Goal: Book appointment/travel/reservation

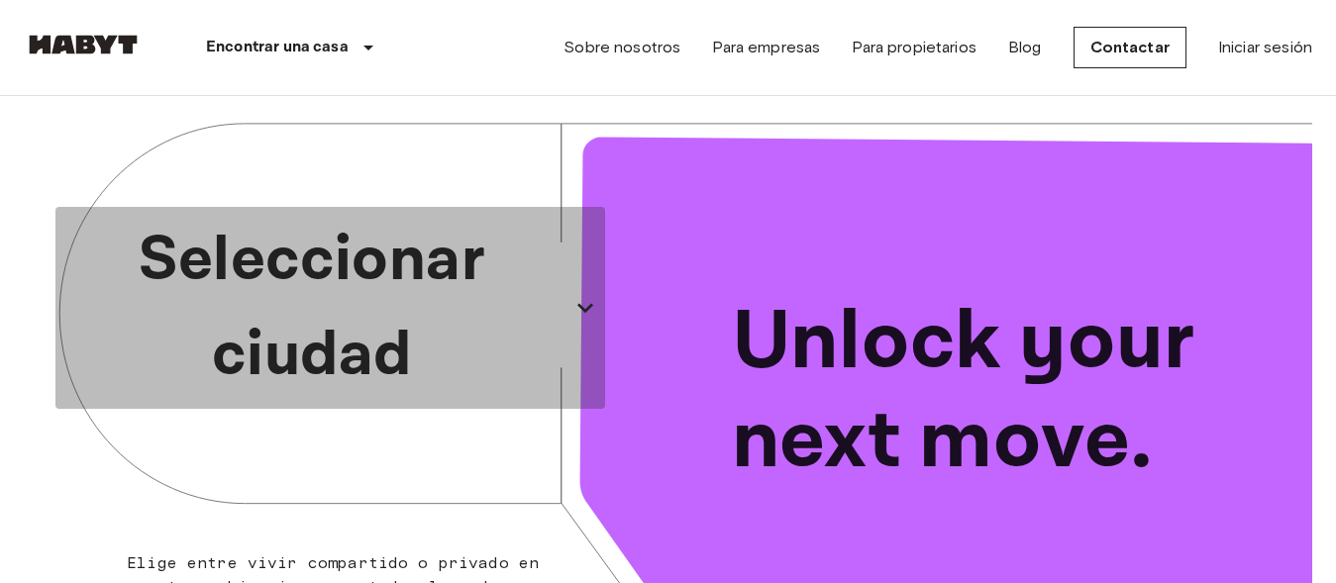
click at [361, 294] on p "Seleccionar ciudad" at bounding box center [312, 308] width 498 height 190
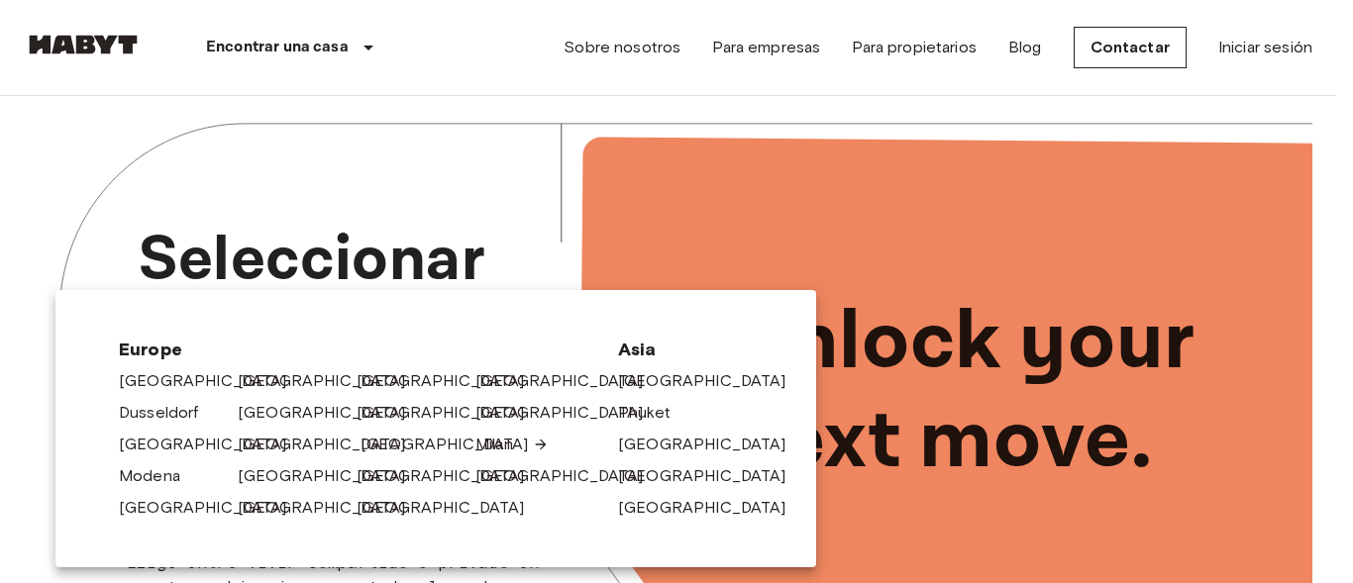
click at [399, 447] on link "[GEOGRAPHIC_DATA]" at bounding box center [455, 445] width 188 height 24
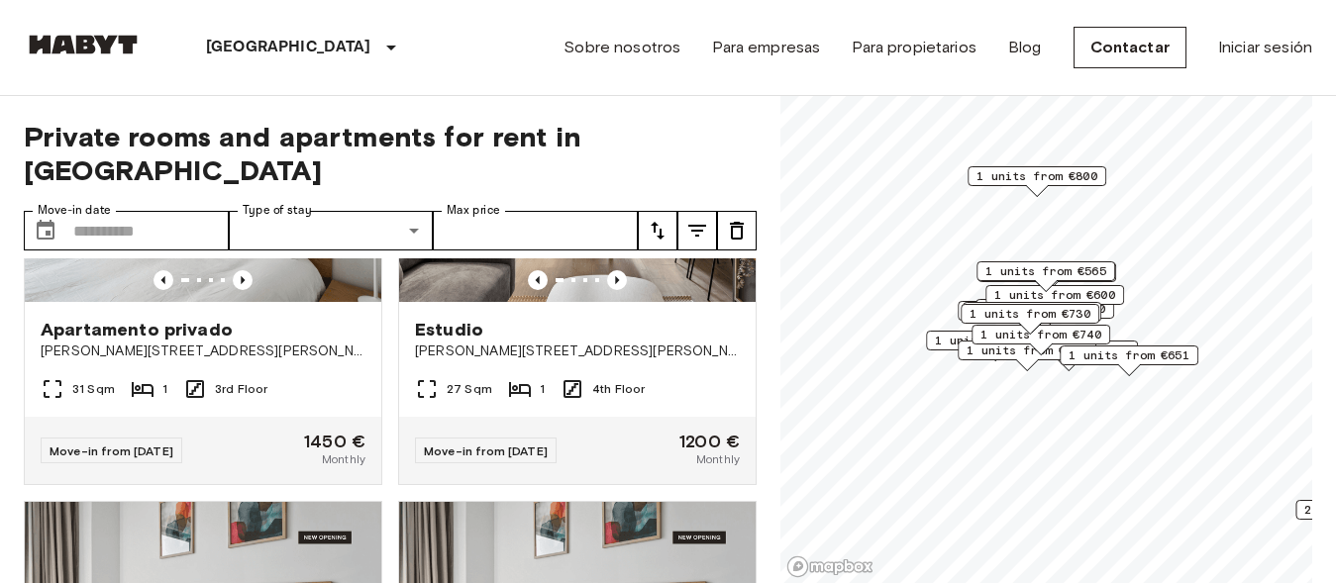
scroll to position [4638, 0]
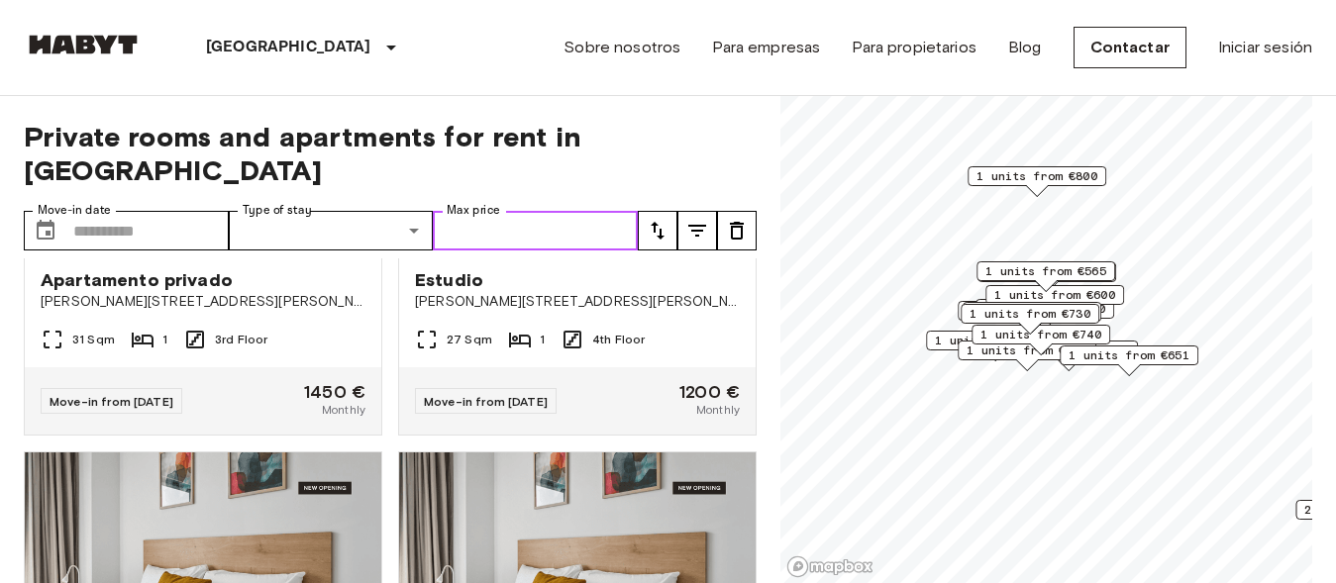
click at [572, 211] on input "Max price" at bounding box center [535, 231] width 205 height 40
click at [573, 211] on input "***" at bounding box center [535, 231] width 205 height 40
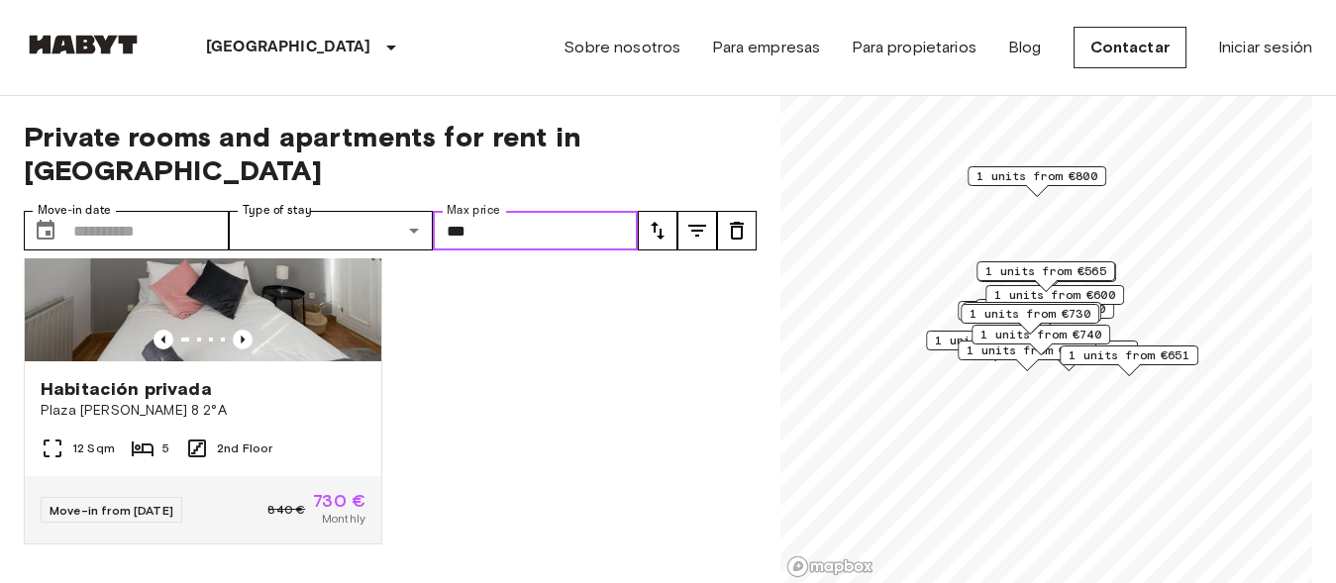
scroll to position [101, 0]
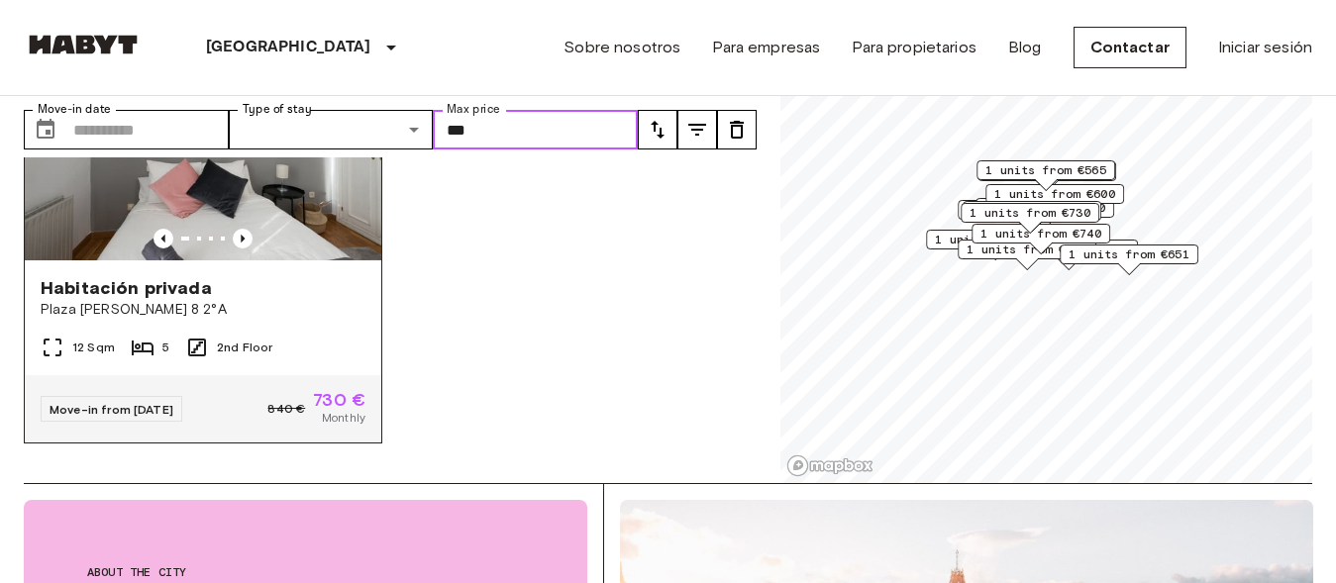
click at [221, 216] on img at bounding box center [203, 142] width 357 height 238
type input "***"
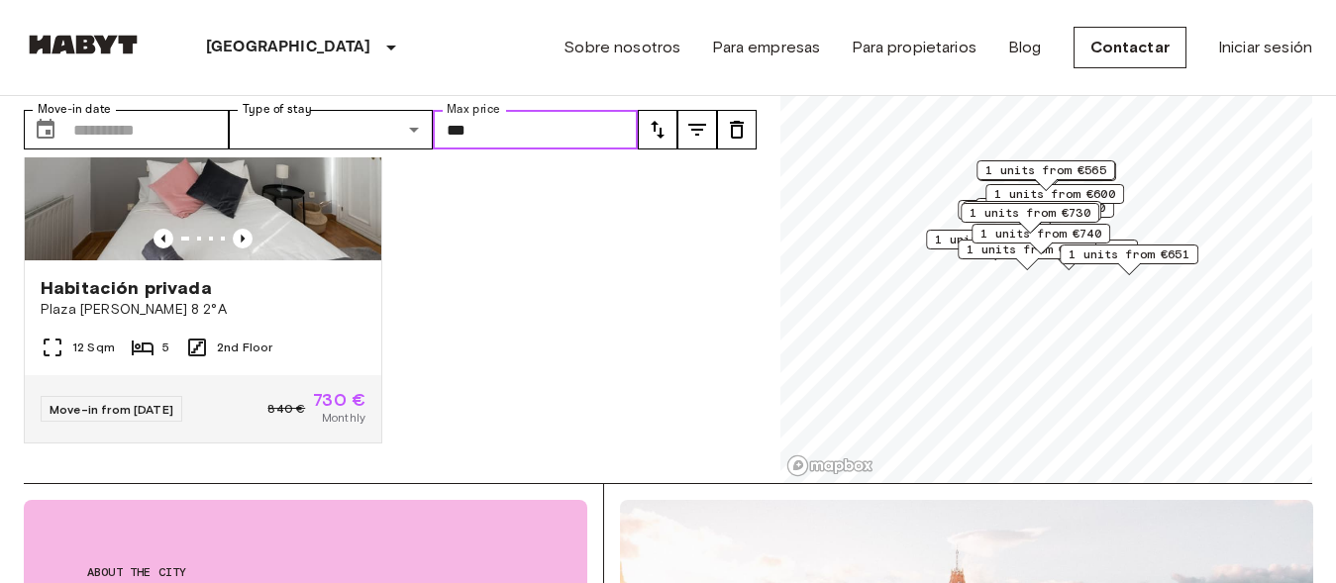
click at [1058, 170] on span "1 units from €565" at bounding box center [1046, 170] width 121 height 18
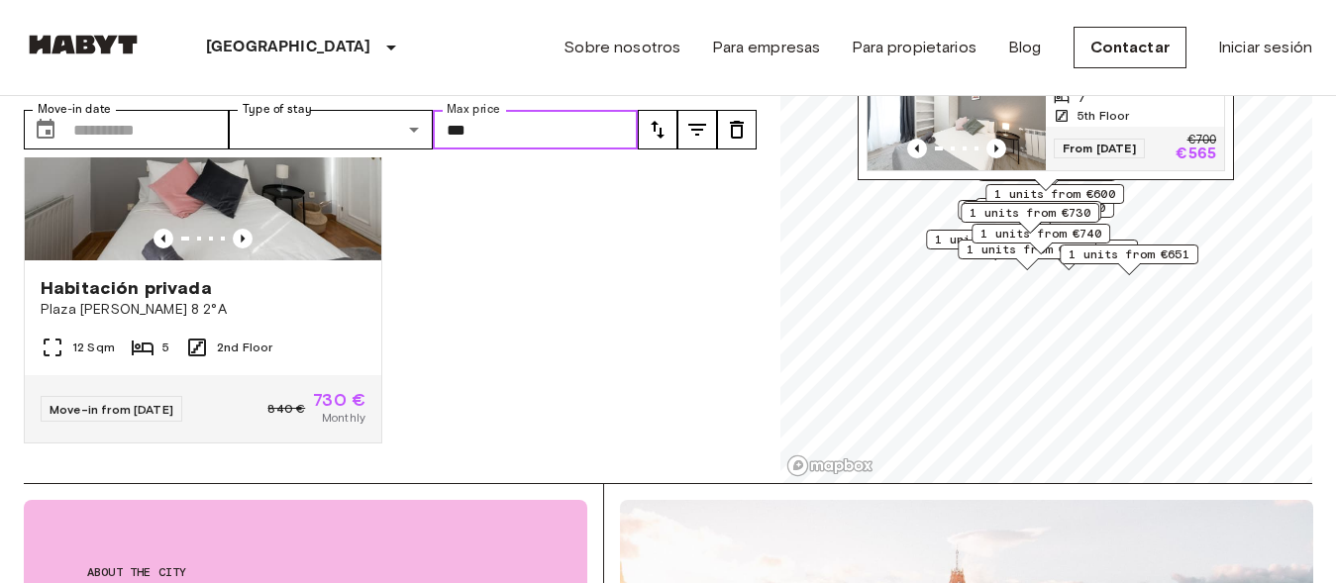
click at [952, 139] on div "Map marker" at bounding box center [957, 149] width 178 height 20
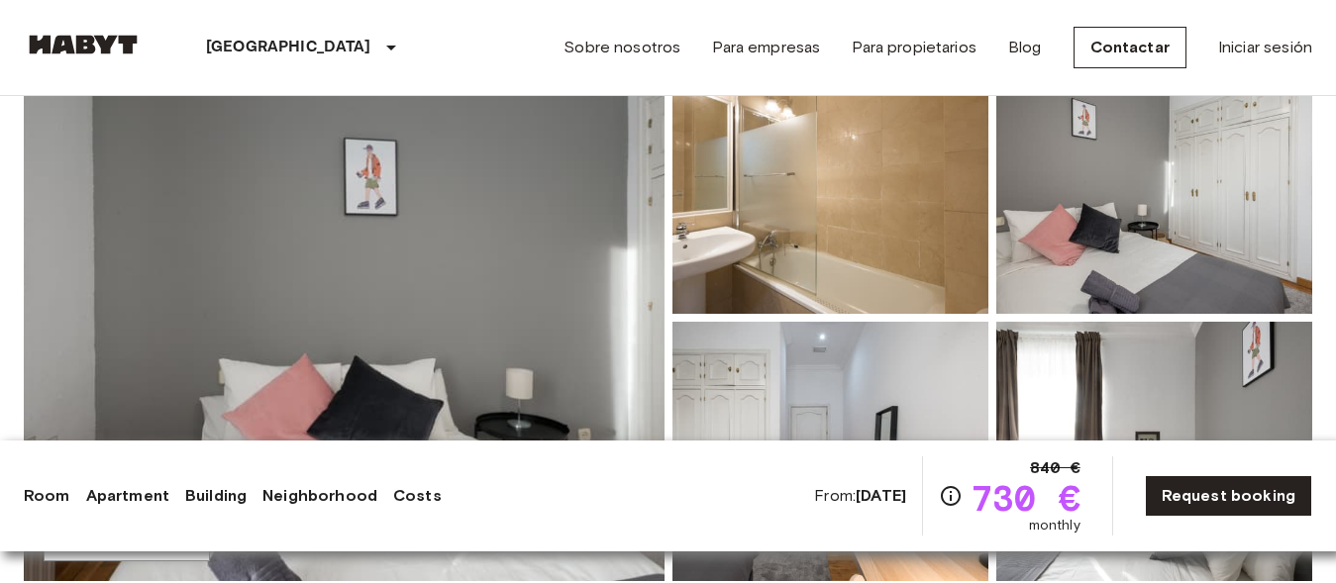
scroll to position [404, 0]
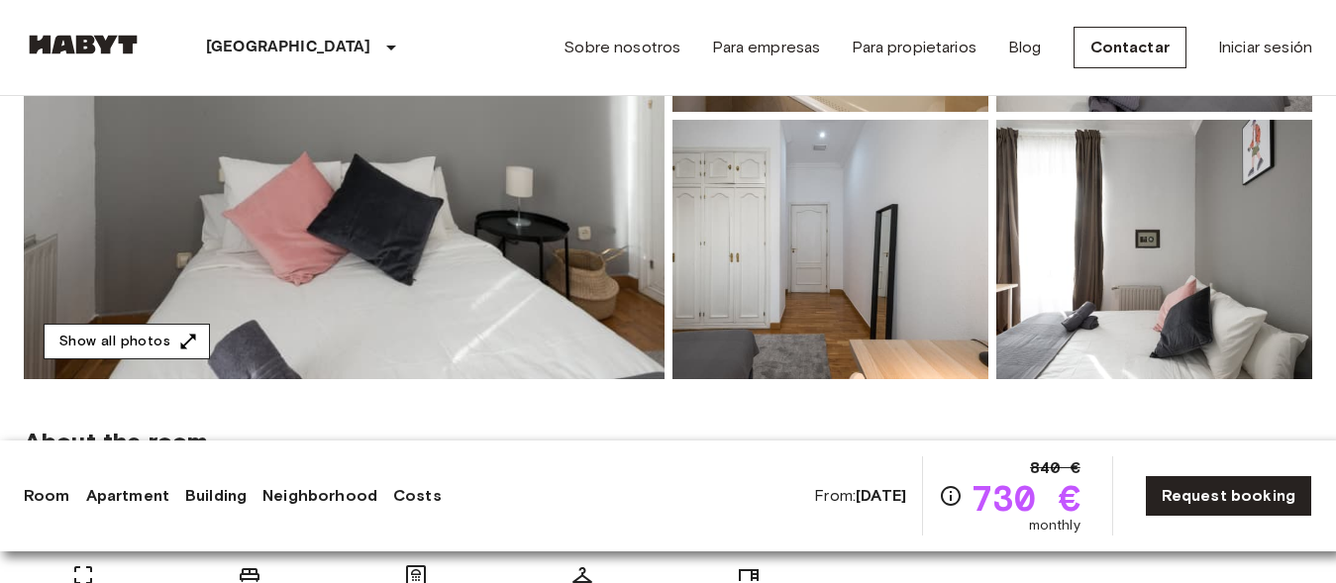
click at [126, 339] on button "Show all photos" at bounding box center [127, 342] width 166 height 37
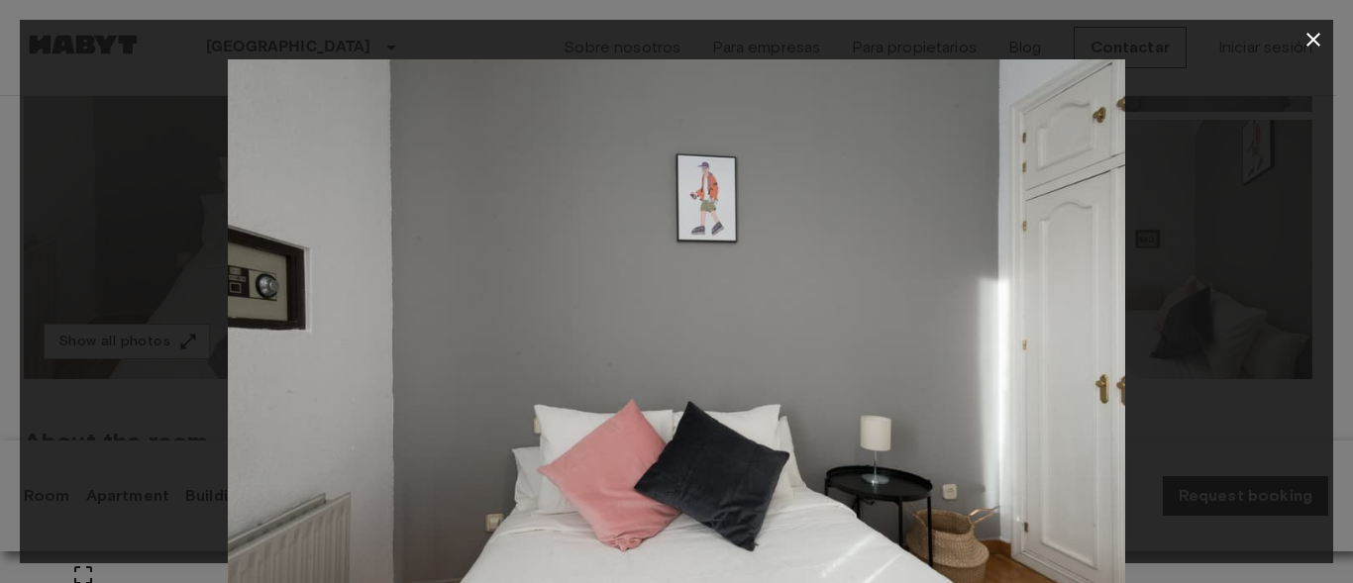
click at [768, 329] on img at bounding box center [676, 358] width 897 height 598
click at [1316, 36] on icon "button" at bounding box center [1313, 40] width 24 height 24
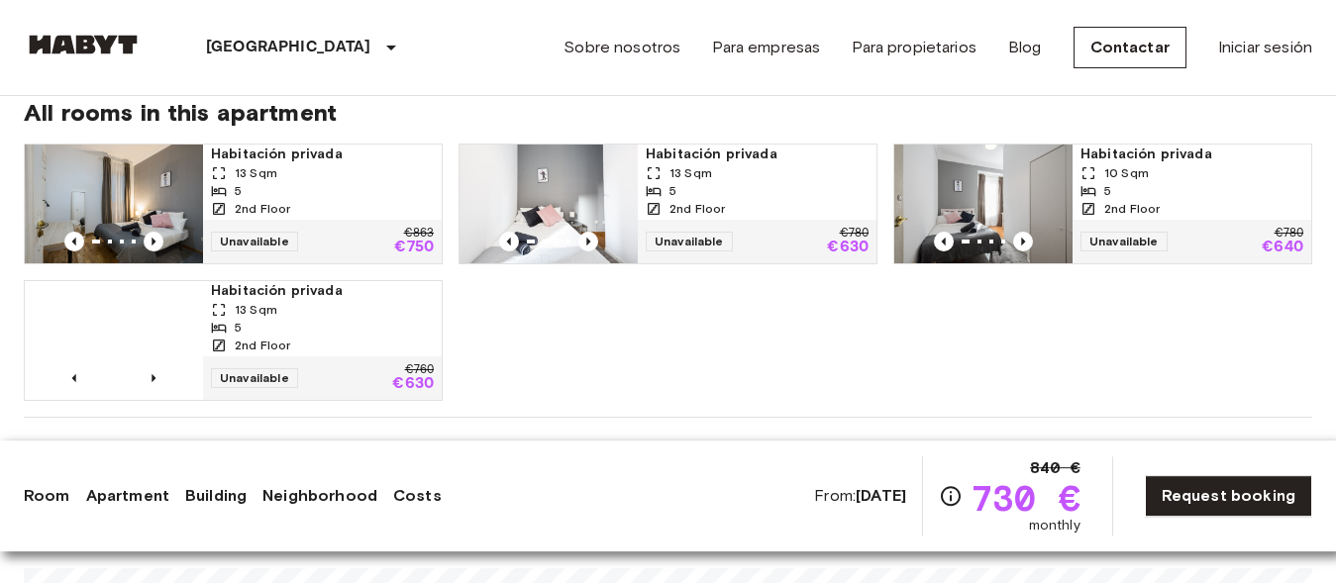
scroll to position [1313, 0]
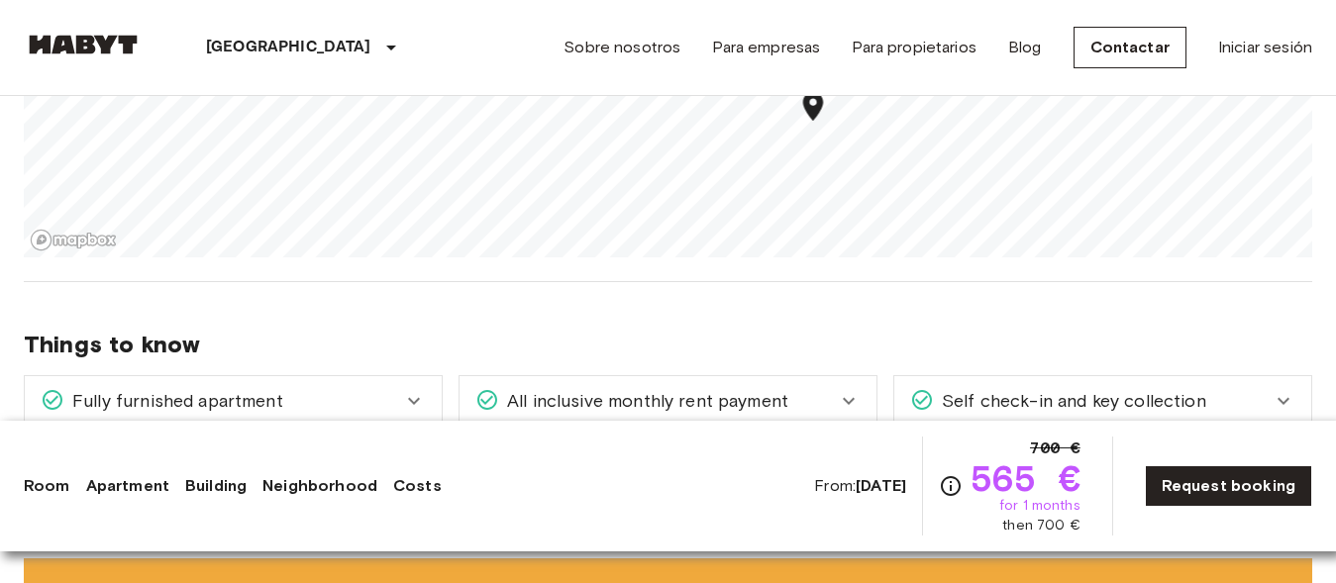
scroll to position [1616, 0]
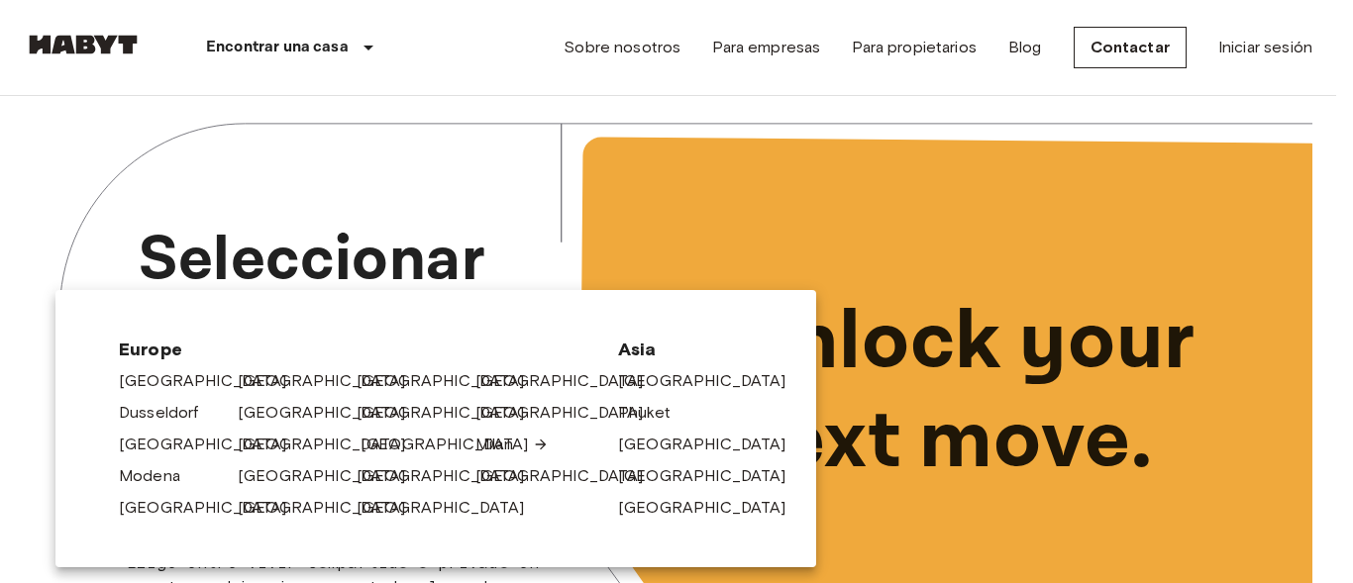
click at [376, 444] on link "[GEOGRAPHIC_DATA]" at bounding box center [455, 445] width 188 height 24
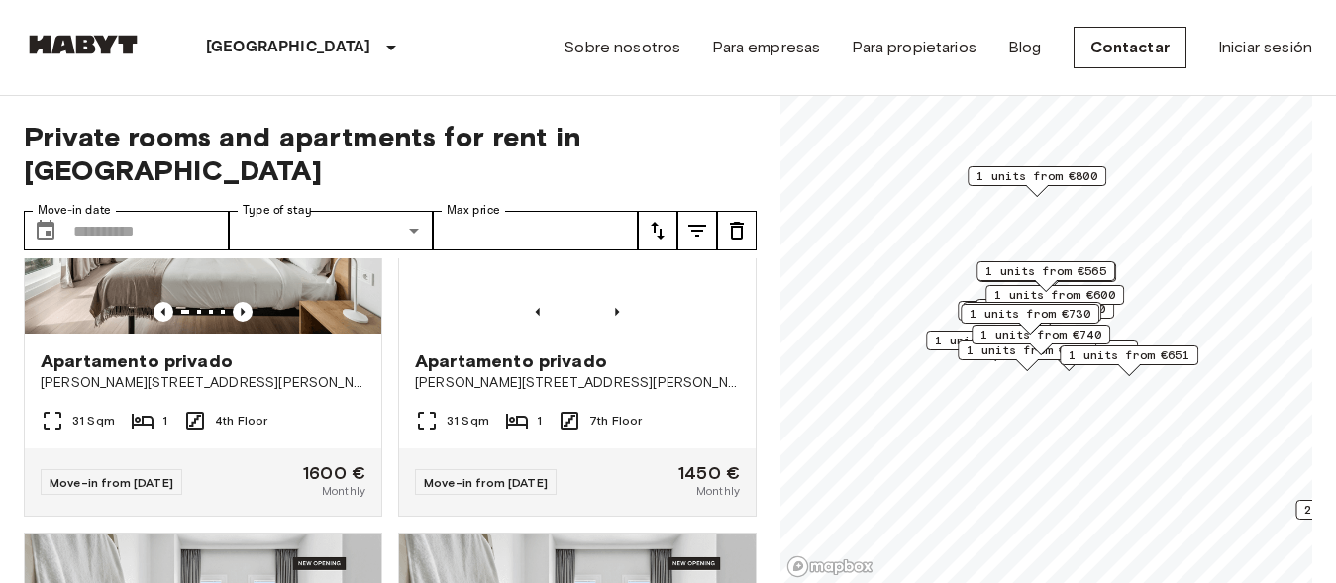
scroll to position [2371, 0]
